Goal: Navigation & Orientation: Find specific page/section

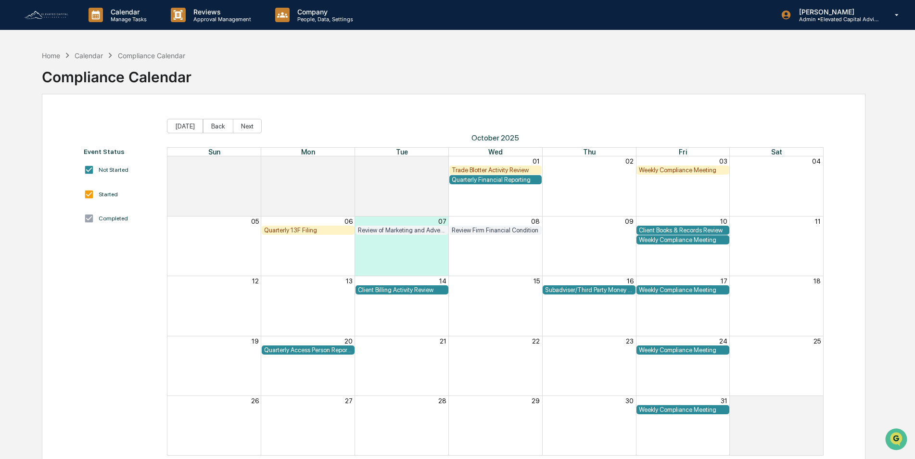
click at [53, 18] on img at bounding box center [46, 15] width 46 height 11
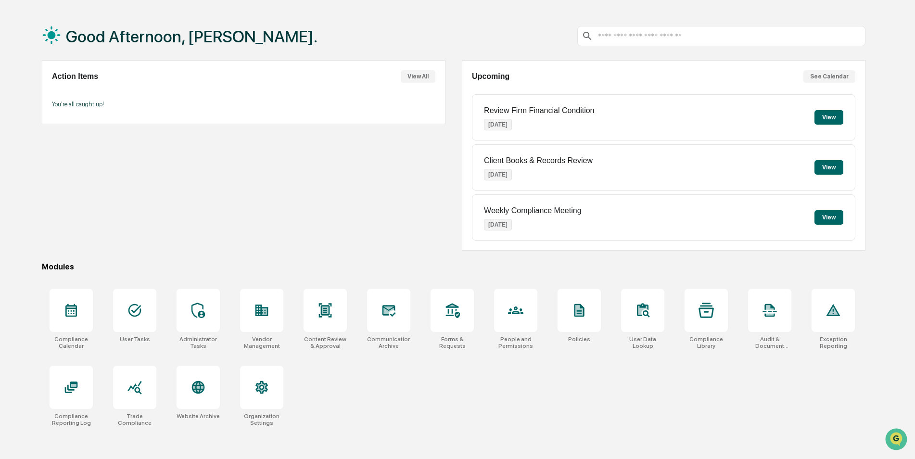
scroll to position [46, 0]
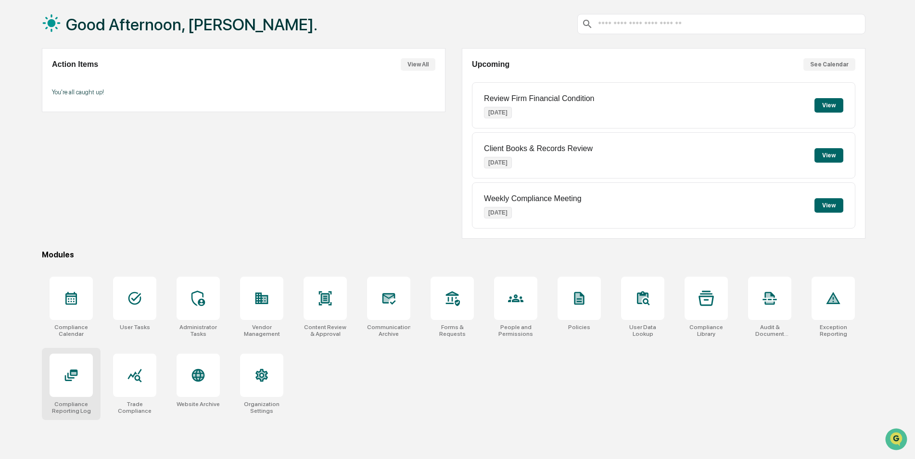
click at [74, 377] on icon at bounding box center [70, 374] width 15 height 15
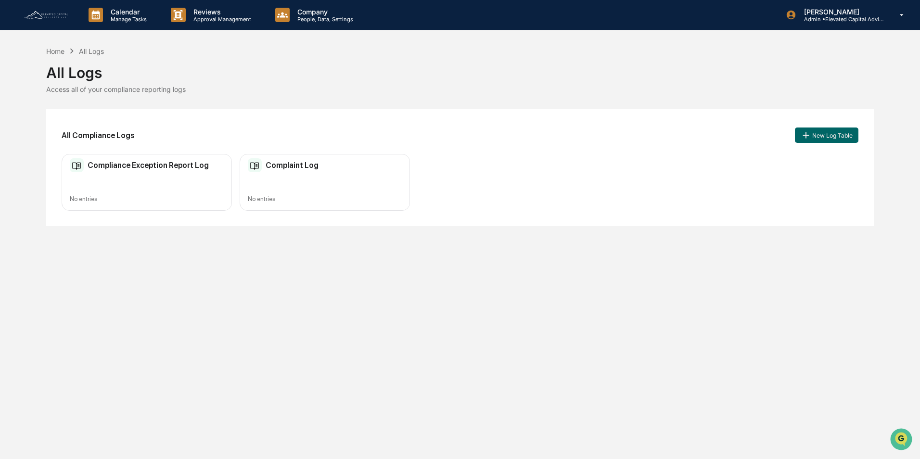
click at [139, 166] on h2 "Compliance Exception Report Log" at bounding box center [148, 165] width 121 height 9
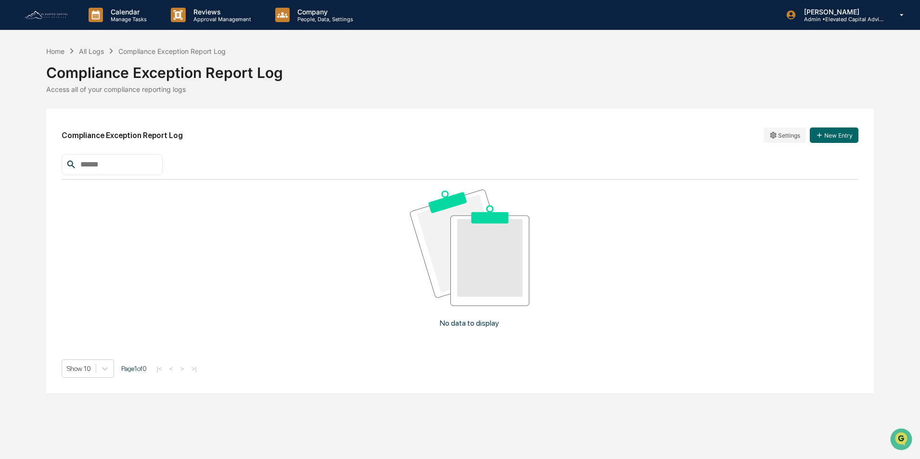
click at [34, 10] on img at bounding box center [46, 15] width 46 height 11
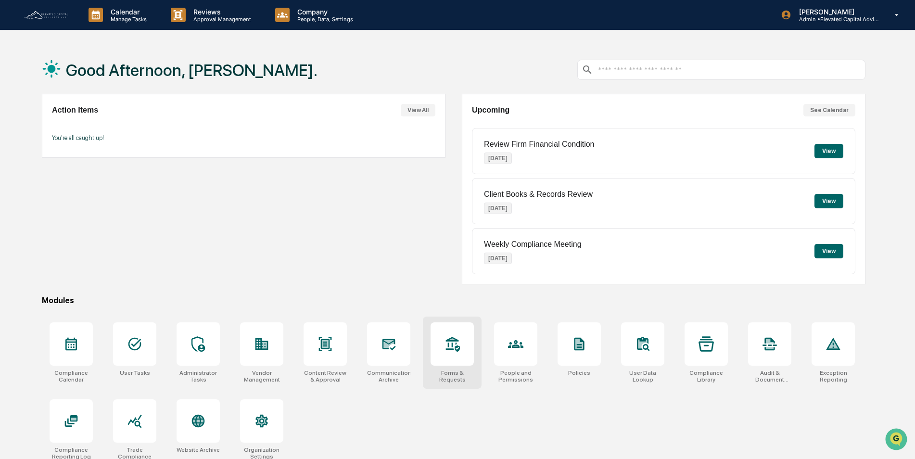
click at [451, 344] on icon at bounding box center [451, 343] width 15 height 15
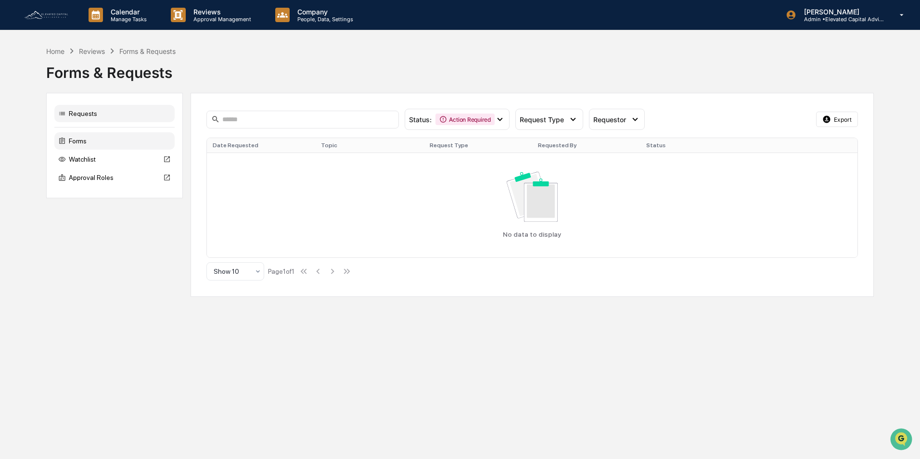
click at [79, 139] on div "Forms" at bounding box center [114, 140] width 120 height 17
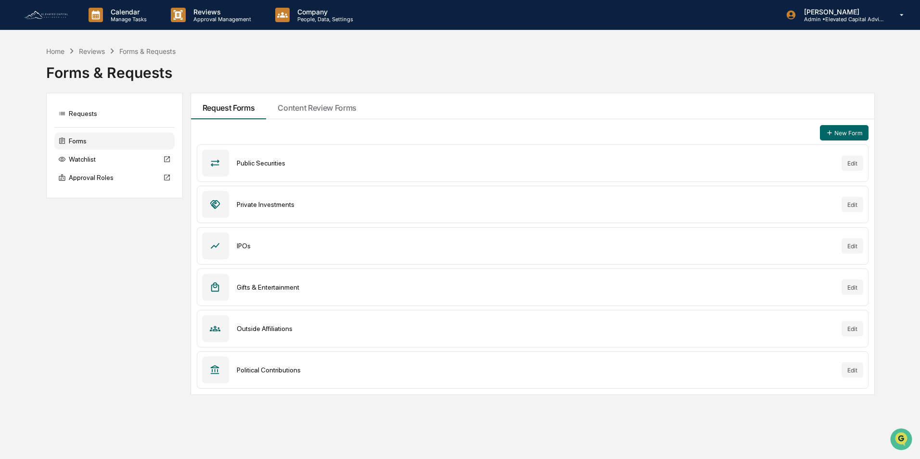
click at [345, 329] on div "Outside Affiliations" at bounding box center [535, 329] width 597 height 8
click at [214, 328] on icon at bounding box center [215, 328] width 11 height 11
click at [55, 51] on div "Home" at bounding box center [55, 51] width 18 height 8
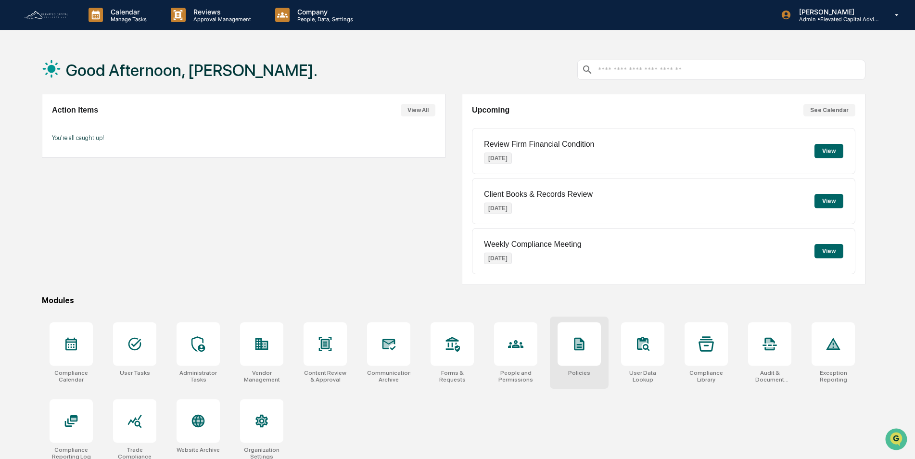
click at [579, 349] on icon at bounding box center [579, 344] width 10 height 13
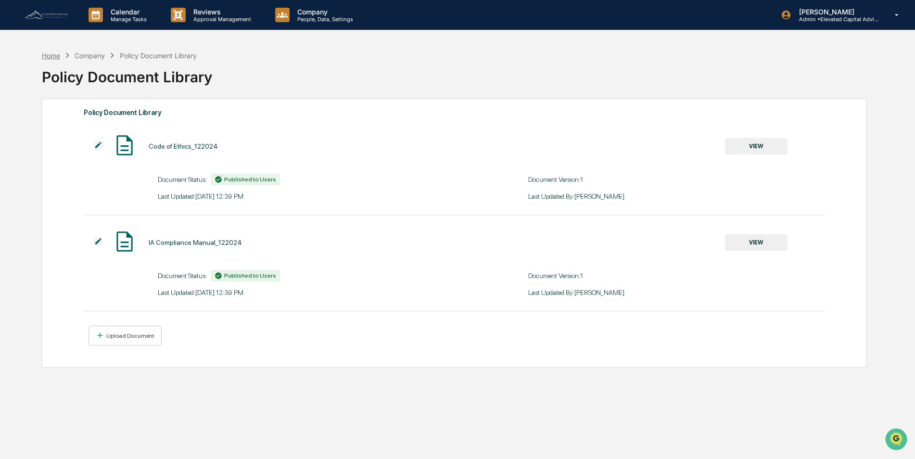
click at [53, 56] on div "Home" at bounding box center [51, 55] width 18 height 8
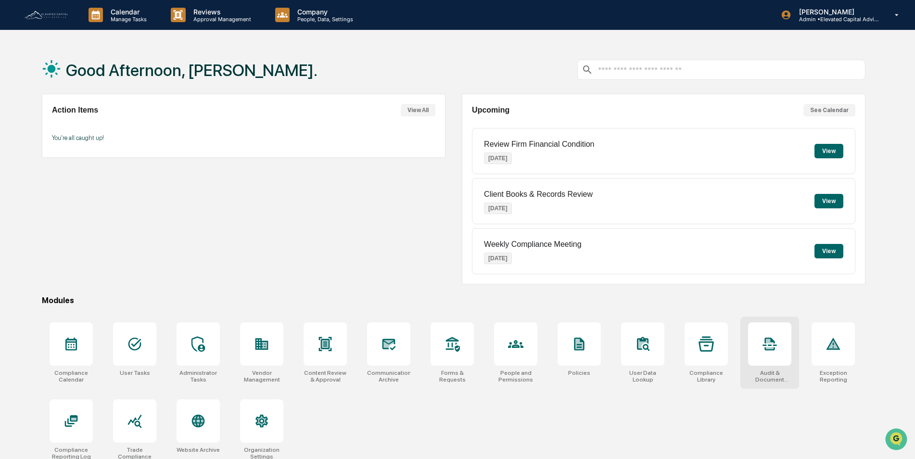
click at [770, 346] on icon at bounding box center [769, 343] width 15 height 15
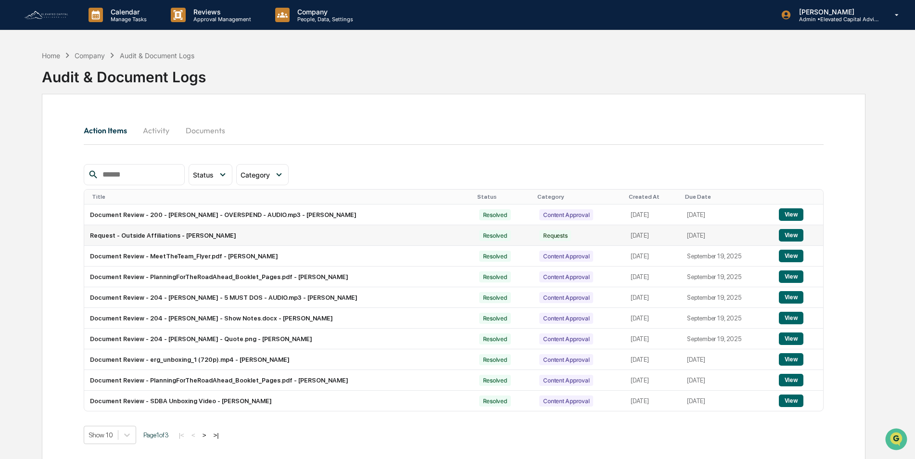
click at [782, 235] on button "View" at bounding box center [791, 235] width 25 height 13
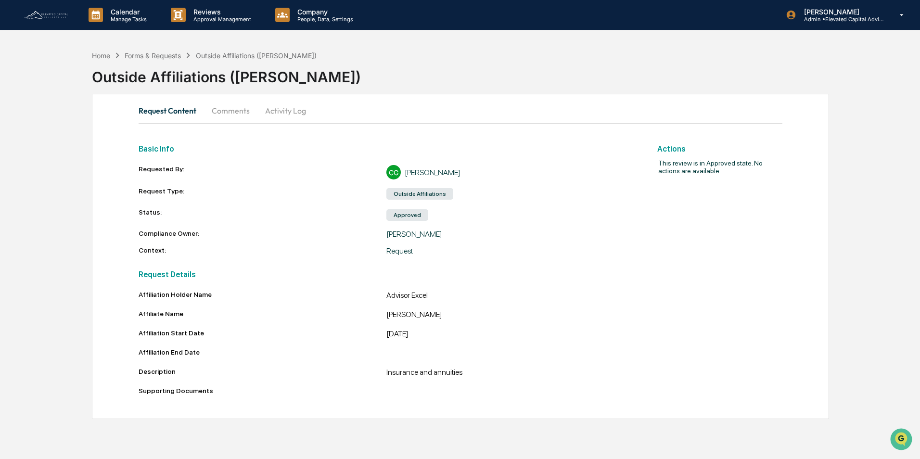
click at [280, 111] on button "Activity Log" at bounding box center [285, 110] width 56 height 23
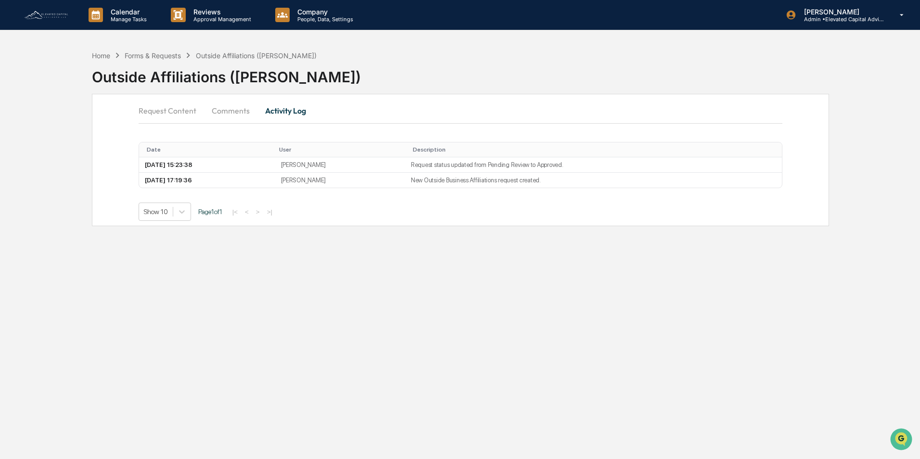
click at [165, 109] on button "Request Content" at bounding box center [171, 110] width 65 height 23
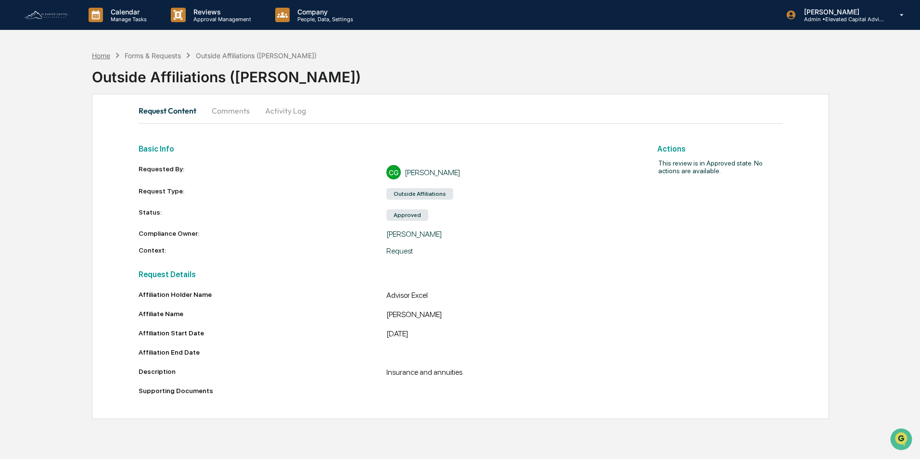
click at [97, 57] on div "Home" at bounding box center [101, 55] width 18 height 8
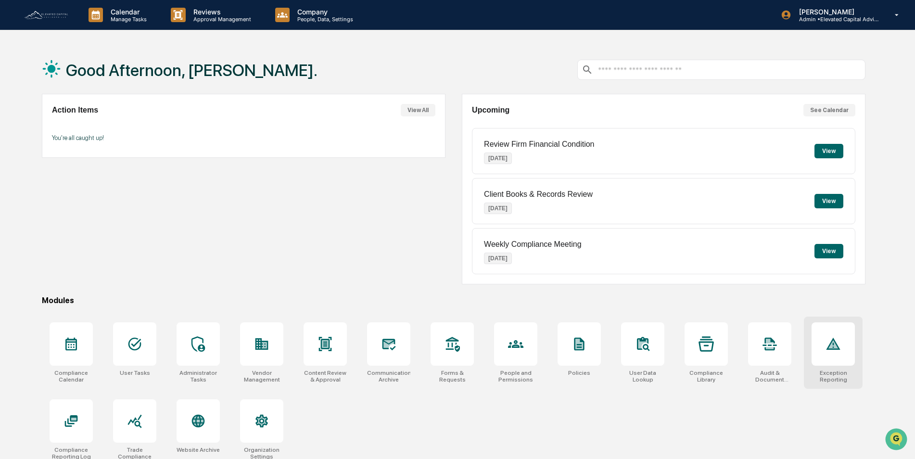
click at [836, 348] on icon at bounding box center [833, 344] width 10 height 8
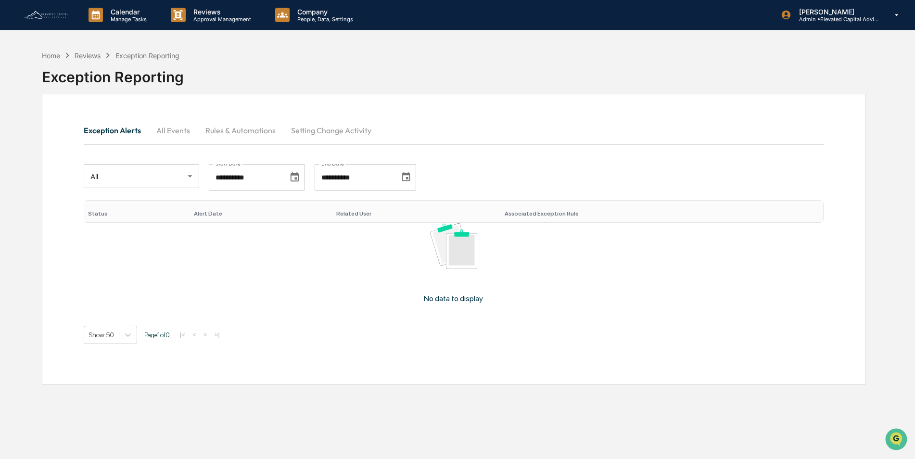
click at [245, 133] on button "Rules & Automations" at bounding box center [241, 130] width 86 height 23
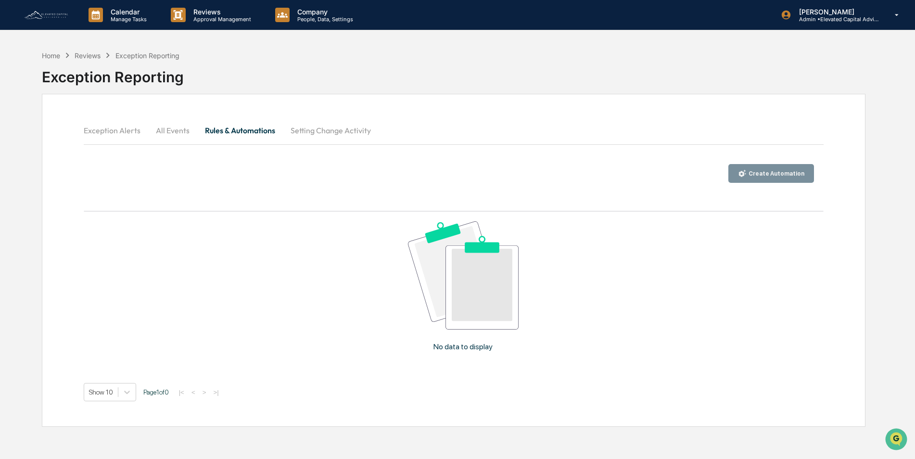
click at [325, 130] on button "Setting Change Activity" at bounding box center [331, 130] width 96 height 23
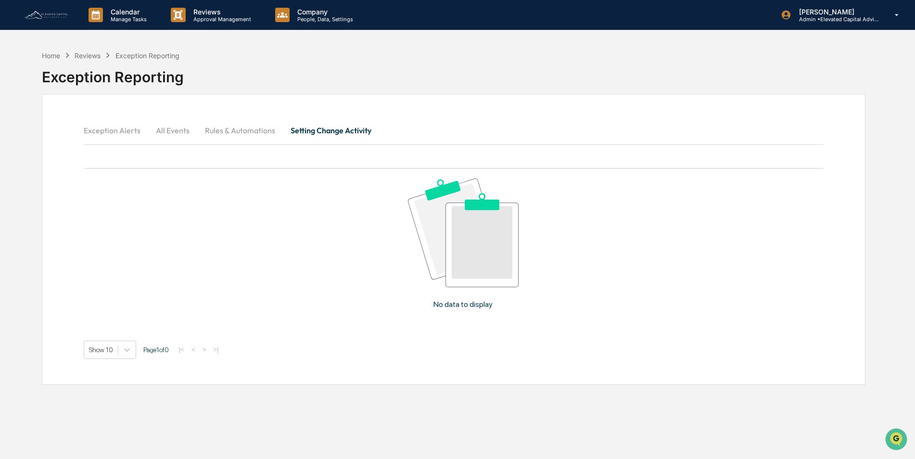
click at [179, 130] on button "All Events" at bounding box center [172, 130] width 49 height 23
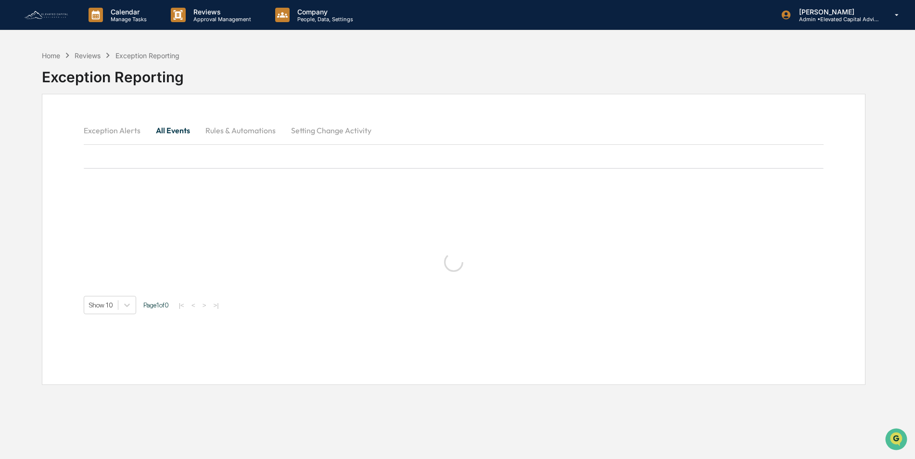
click at [109, 133] on button "Exception Alerts" at bounding box center [116, 130] width 64 height 23
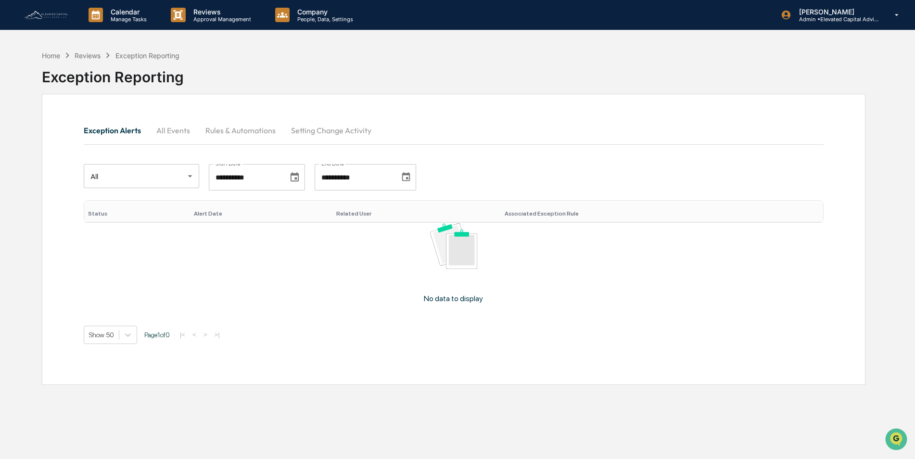
click at [36, 11] on img at bounding box center [46, 15] width 46 height 11
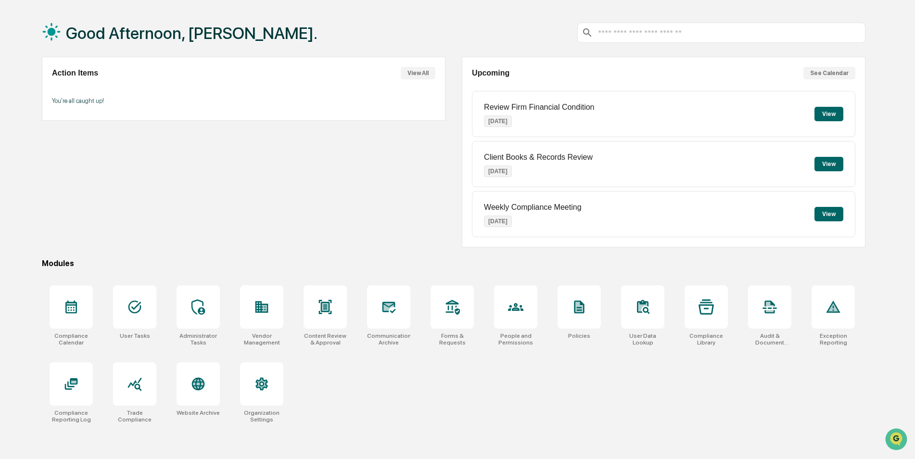
scroll to position [46, 0]
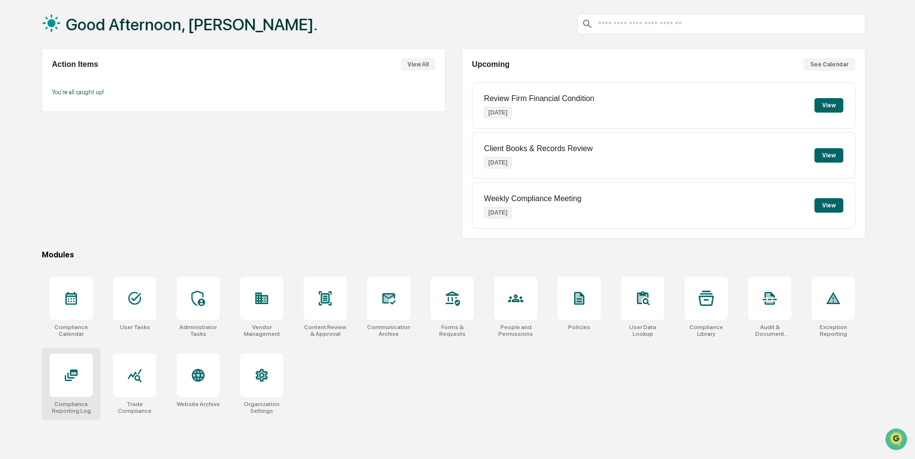
click at [76, 382] on icon at bounding box center [70, 374] width 15 height 15
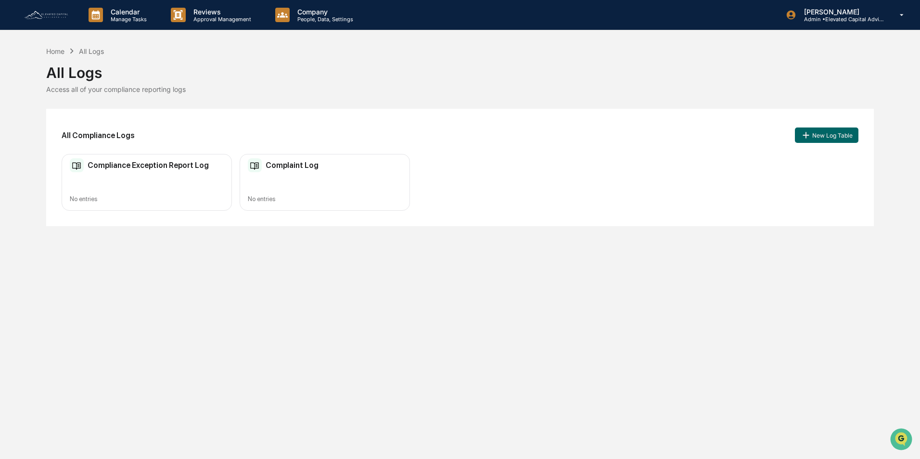
click at [45, 13] on img at bounding box center [46, 15] width 46 height 11
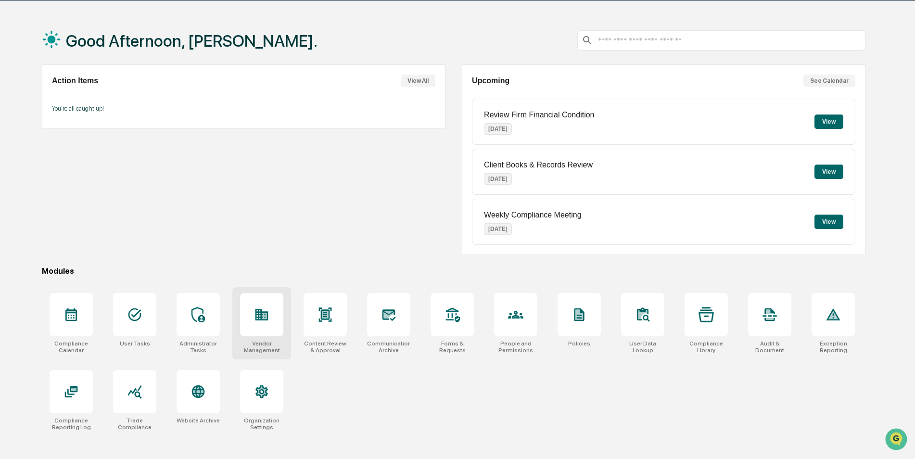
scroll to position [46, 0]
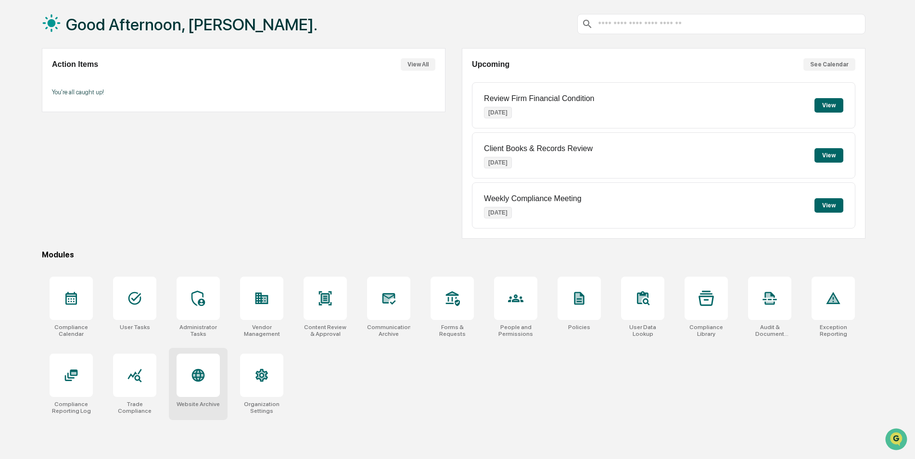
click at [193, 386] on div at bounding box center [198, 374] width 43 height 43
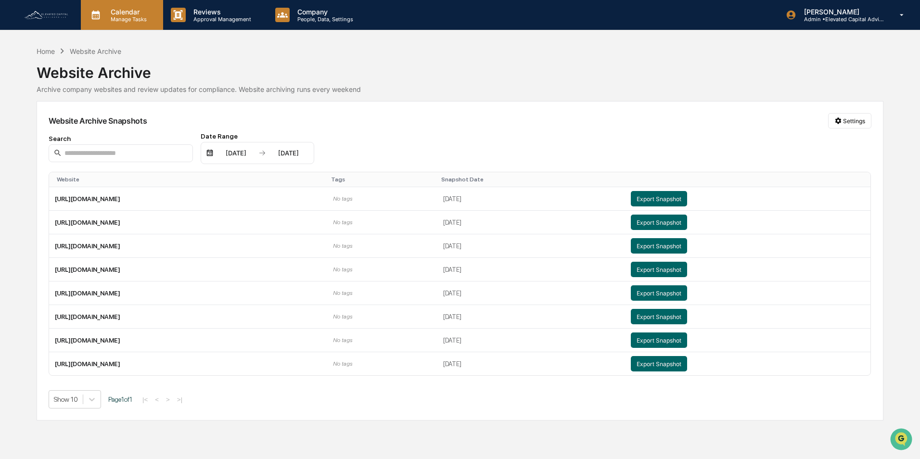
click at [126, 13] on p "Calendar" at bounding box center [127, 12] width 49 height 8
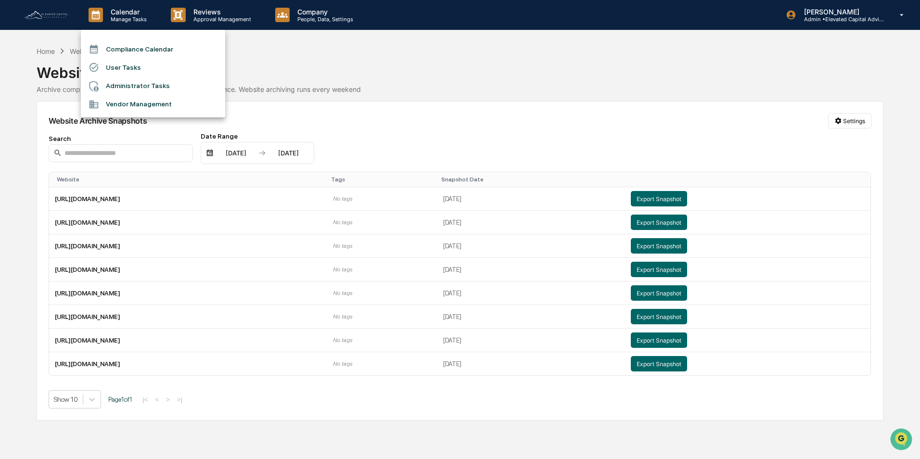
click at [318, 65] on div at bounding box center [460, 229] width 920 height 459
